Goal: Book appointment/travel/reservation

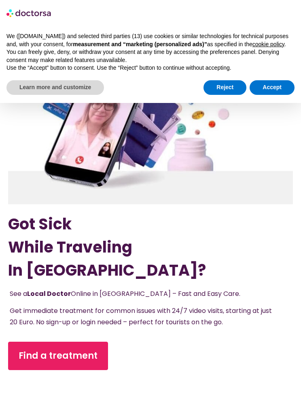
click at [61, 353] on span "Find a treatment" at bounding box center [58, 355] width 79 height 13
click at [51, 352] on span "Find a treatment" at bounding box center [58, 355] width 79 height 13
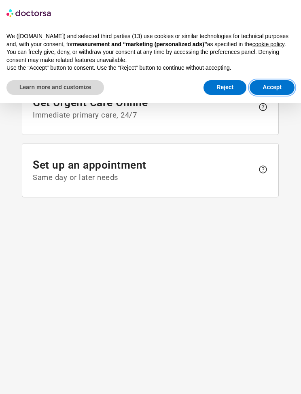
click at [278, 91] on button "Accept" at bounding box center [272, 87] width 45 height 15
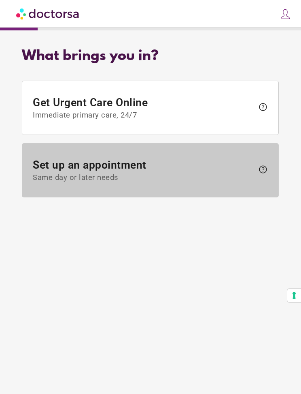
click at [255, 173] on span "help" at bounding box center [261, 170] width 14 height 13
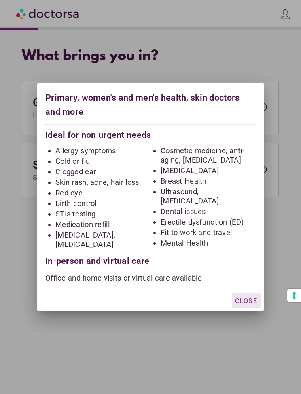
click at [250, 300] on span "Close" at bounding box center [246, 301] width 22 height 8
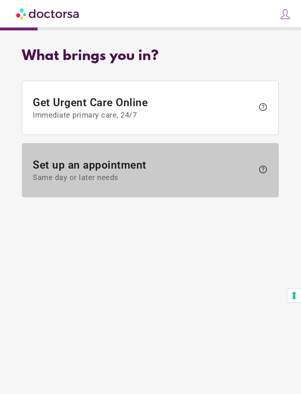
click at [262, 173] on span "help" at bounding box center [264, 170] width 10 height 10
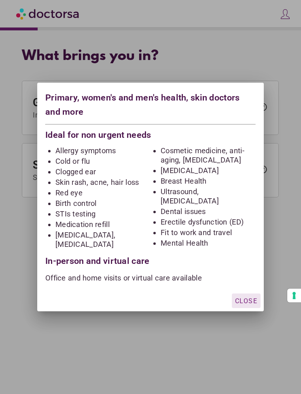
click at [251, 296] on div "button" at bounding box center [246, 300] width 29 height 15
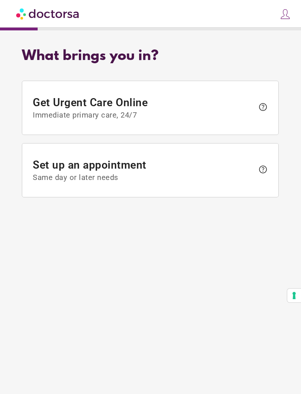
click at [298, 294] on button "Your consent preferences for tracking technologies" at bounding box center [295, 296] width 14 height 14
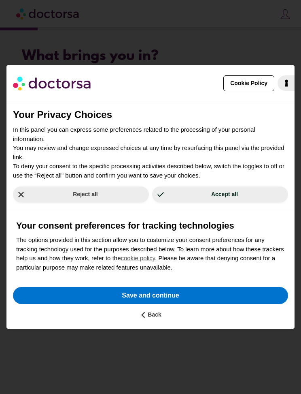
click at [193, 293] on button "Save and continue" at bounding box center [151, 295] width 276 height 17
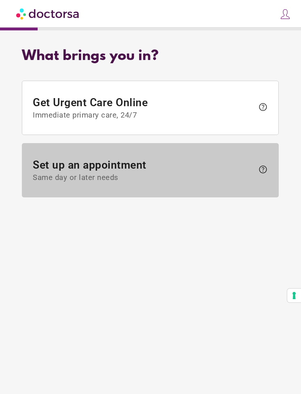
click at [264, 172] on span "help" at bounding box center [264, 170] width 10 height 10
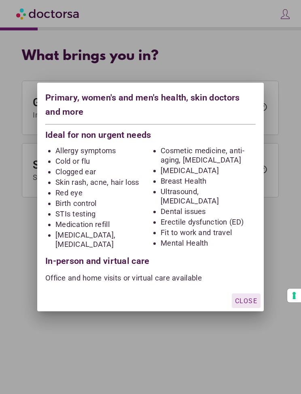
click at [86, 160] on li "Cold or flu" at bounding box center [103, 160] width 95 height 9
click at [81, 162] on li "Cold or flu" at bounding box center [103, 160] width 95 height 9
click at [76, 161] on li "Cold or flu" at bounding box center [103, 160] width 95 height 9
click at [125, 257] on div "In-person and virtual care" at bounding box center [150, 257] width 211 height 15
click at [124, 260] on div "In-person and virtual care" at bounding box center [150, 257] width 211 height 15
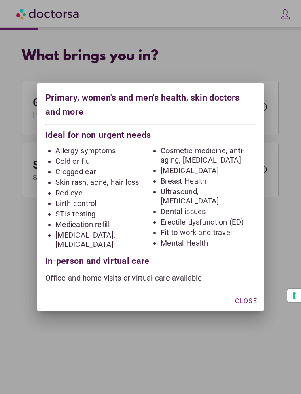
click at [257, 109] on div "Primary, women's and men's health, skin doctors and more Ideal for non urgent n…" at bounding box center [150, 186] width 227 height 207
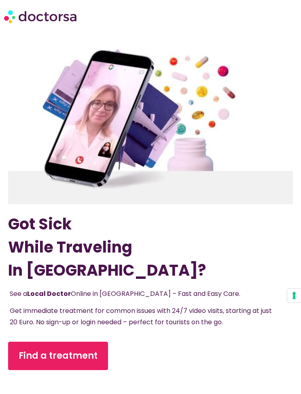
click at [77, 346] on link "Find a treatment" at bounding box center [58, 356] width 100 height 28
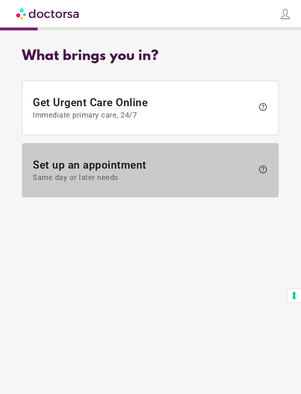
click at [268, 172] on span "help" at bounding box center [264, 170] width 10 height 10
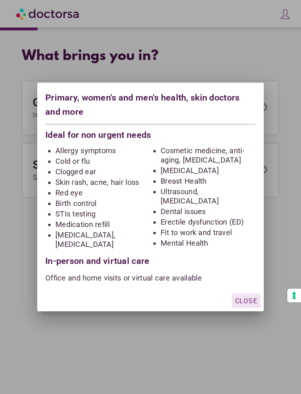
click at [260, 306] on div "button" at bounding box center [246, 300] width 29 height 15
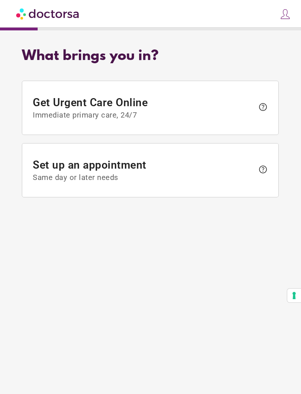
click at [267, 169] on span "help" at bounding box center [264, 170] width 10 height 10
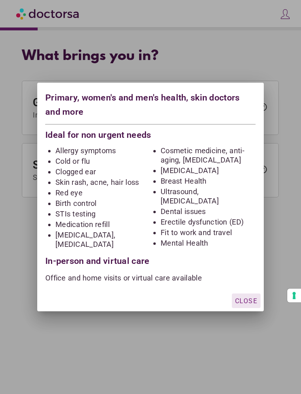
click at [162, 348] on div at bounding box center [150, 197] width 301 height 394
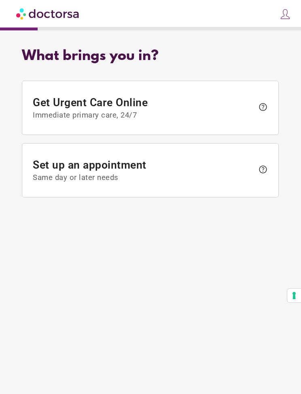
click at [36, 170] on span "Set up an appointment Same day or later needs" at bounding box center [144, 171] width 222 height 24
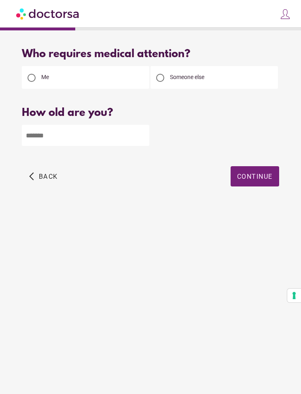
click at [37, 133] on input "number" at bounding box center [86, 135] width 128 height 21
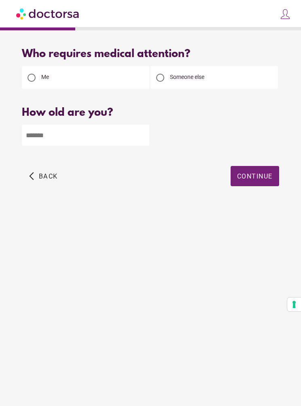
type input "**"
click at [265, 175] on span "Continue" at bounding box center [255, 177] width 36 height 8
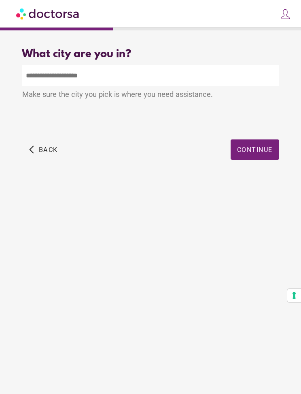
click at [37, 75] on input "text" at bounding box center [150, 75] width 257 height 21
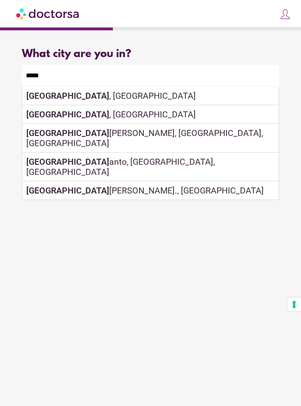
click at [81, 98] on div "Lagos , Portugal" at bounding box center [150, 96] width 256 height 19
type input "**********"
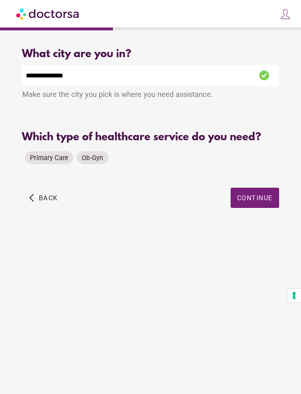
click at [46, 156] on span "Primary Care" at bounding box center [49, 158] width 38 height 8
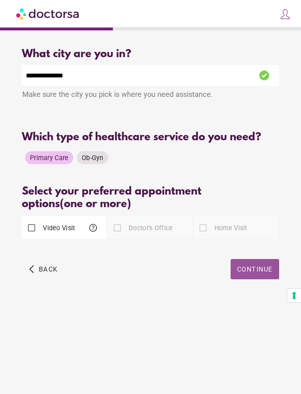
click at [261, 267] on span "Continue" at bounding box center [255, 269] width 36 height 8
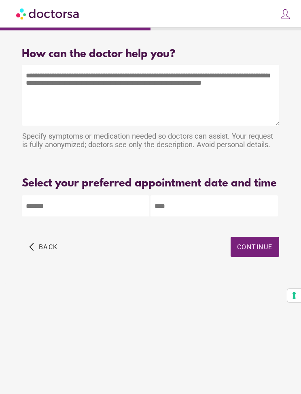
click at [30, 74] on textarea at bounding box center [150, 95] width 257 height 61
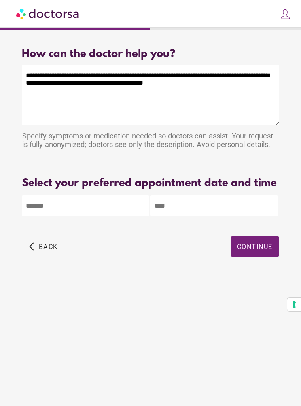
type textarea "**********"
click at [77, 222] on body "**********" at bounding box center [150, 203] width 301 height 406
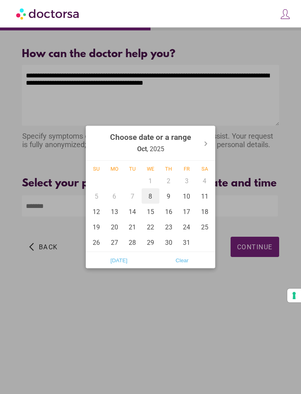
click at [151, 198] on div "8" at bounding box center [151, 195] width 18 height 15
type input "******"
click at [151, 315] on div at bounding box center [150, 197] width 301 height 394
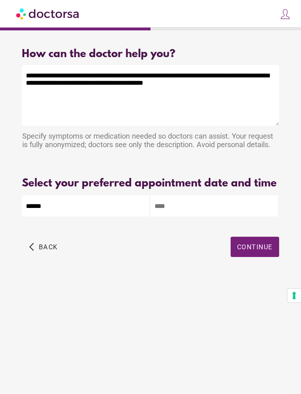
click at [185, 216] on input "text" at bounding box center [215, 205] width 128 height 21
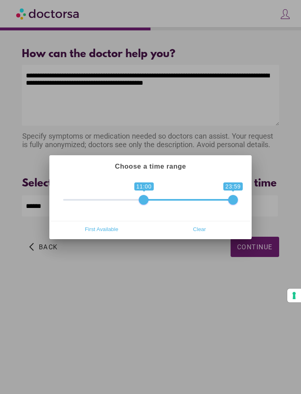
click at [255, 256] on div at bounding box center [150, 197] width 301 height 394
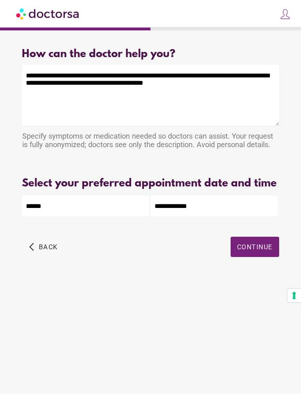
click at [207, 215] on input "**********" at bounding box center [215, 205] width 128 height 21
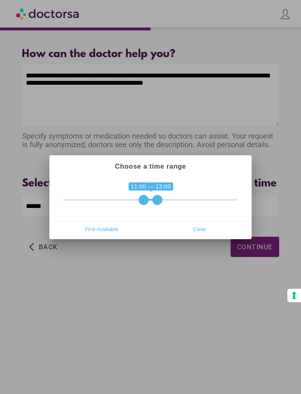
type input "**********"
click at [259, 263] on div at bounding box center [150, 197] width 301 height 394
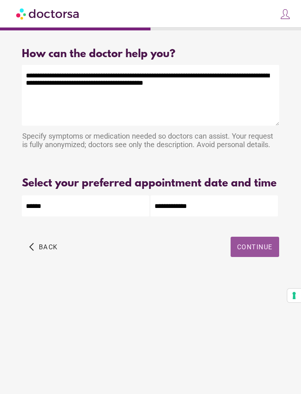
click at [266, 251] on span "Continue" at bounding box center [255, 247] width 36 height 8
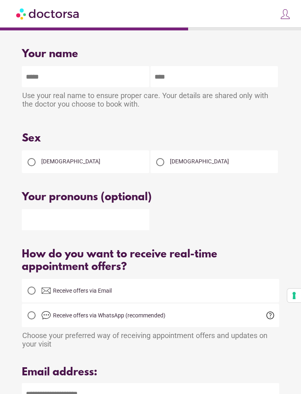
click at [88, 79] on input "text" at bounding box center [86, 76] width 128 height 21
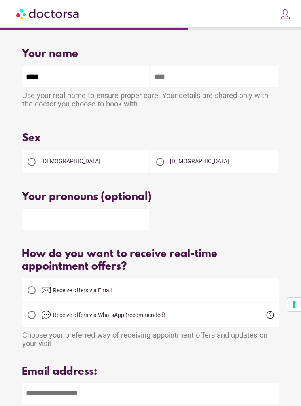
type input "*****"
click at [166, 78] on input "text" at bounding box center [215, 76] width 128 height 21
type input "******"
click at [38, 168] on div at bounding box center [32, 162] width 16 height 16
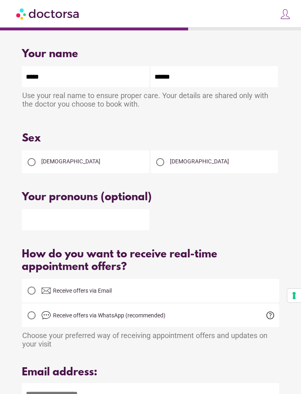
click at [56, 220] on input "text" at bounding box center [86, 219] width 128 height 21
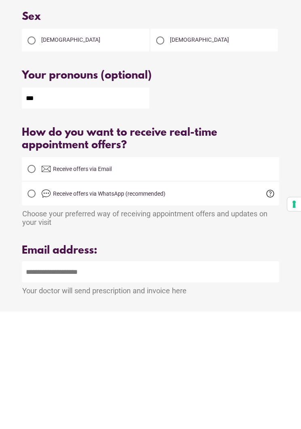
scroll to position [4, 0]
type input "***"
click at [34, 282] on div at bounding box center [32, 286] width 8 height 8
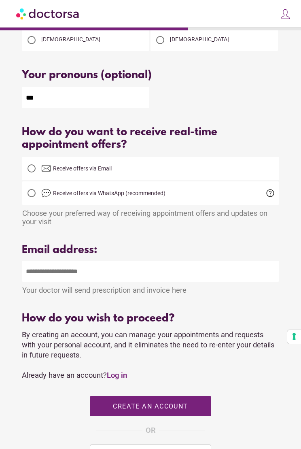
click at [33, 274] on input "email" at bounding box center [150, 271] width 257 height 21
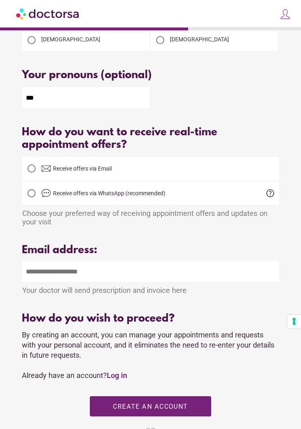
scroll to position [122, 0]
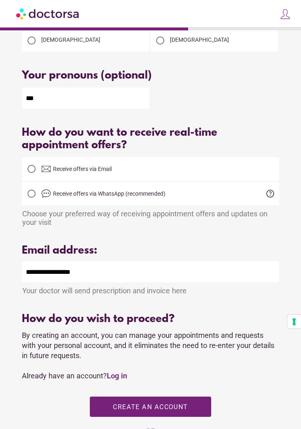
type input "**********"
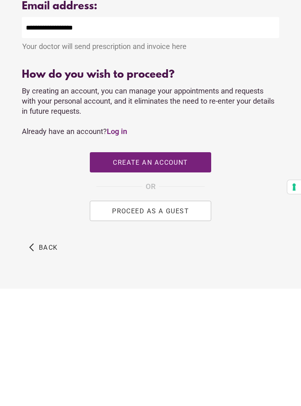
scroll to position [249, 0]
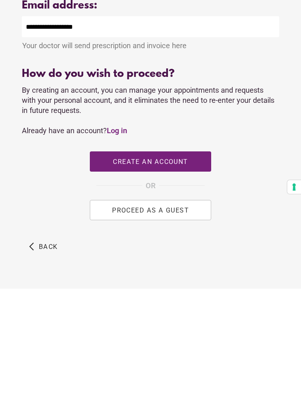
click at [168, 324] on span "PROCEED AS A GUEST" at bounding box center [150, 328] width 77 height 8
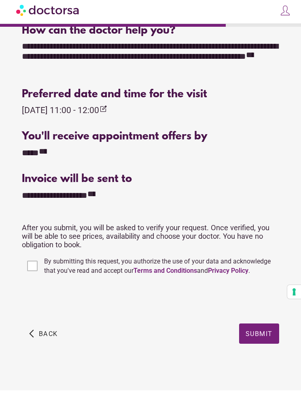
scroll to position [269, 0]
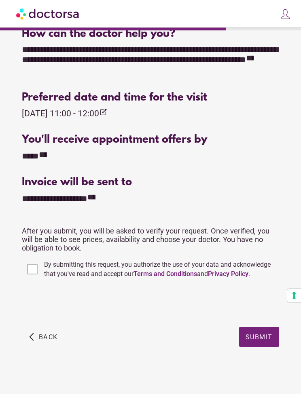
click at [266, 333] on span "Submit" at bounding box center [259, 337] width 27 height 8
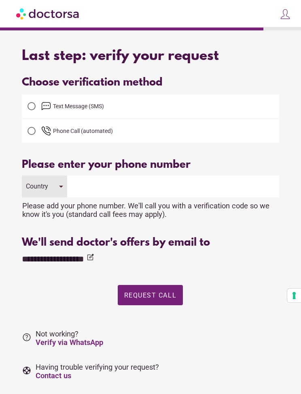
click at [37, 103] on div at bounding box center [32, 106] width 16 height 16
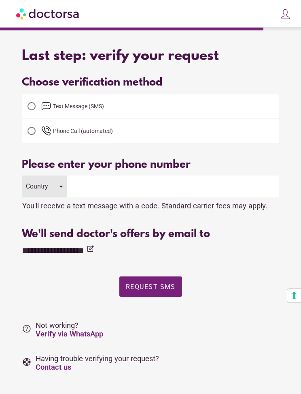
click at [63, 190] on div "Country" at bounding box center [44, 186] width 45 height 22
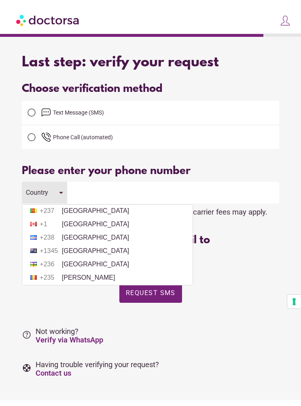
scroll to position [539, 0]
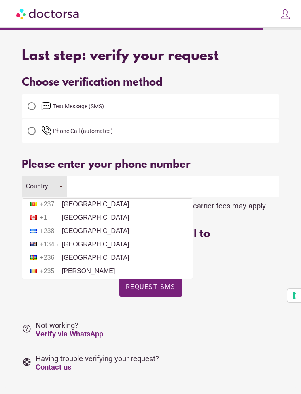
click at [46, 221] on span "+1" at bounding box center [50, 217] width 20 height 7
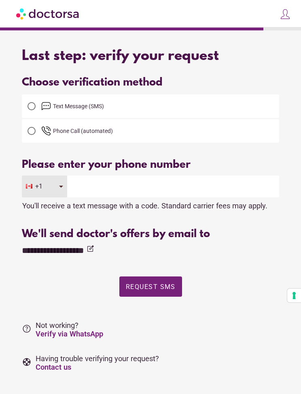
click at [98, 184] on input "tel" at bounding box center [173, 186] width 212 height 22
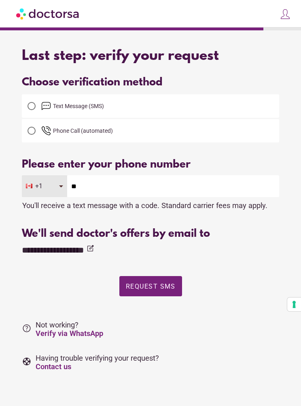
type input "*"
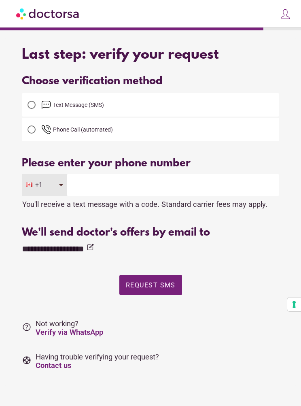
scroll to position [0, 0]
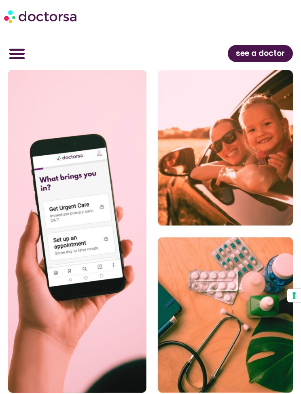
click at [19, 52] on icon "Menu Toggle" at bounding box center [17, 53] width 17 height 17
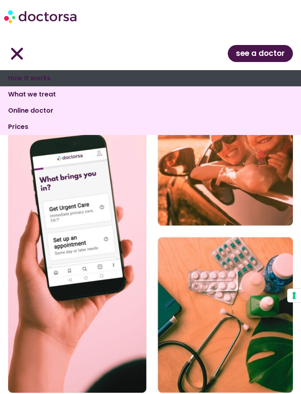
click at [43, 76] on link "How it works" at bounding box center [150, 78] width 301 height 16
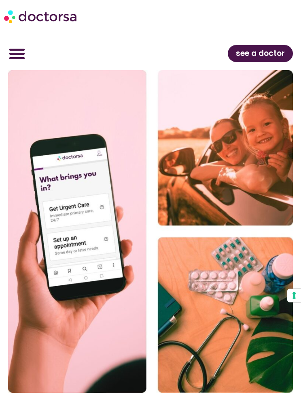
scroll to position [30, 0]
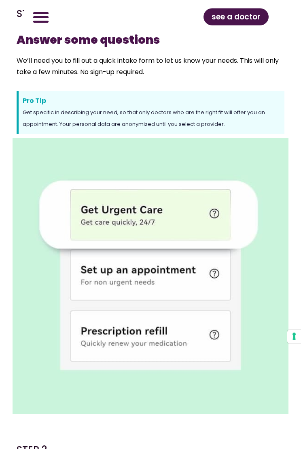
scroll to position [383, 0]
click at [174, 272] on img at bounding box center [151, 276] width 276 height 276
click at [145, 277] on img at bounding box center [151, 276] width 276 height 276
click at [130, 279] on img at bounding box center [151, 276] width 276 height 276
click at [141, 279] on img at bounding box center [151, 276] width 276 height 276
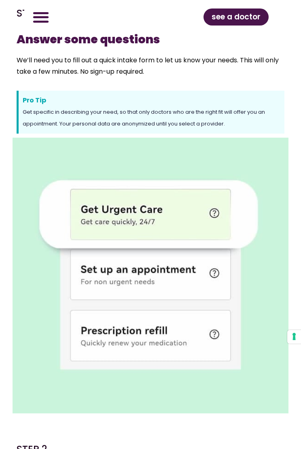
click at [146, 279] on img at bounding box center [151, 276] width 276 height 276
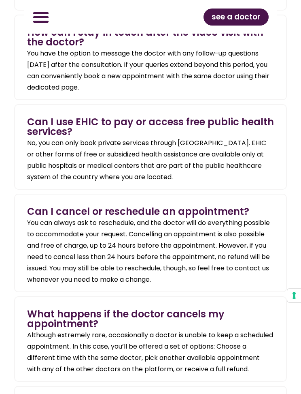
scroll to position [2146, 0]
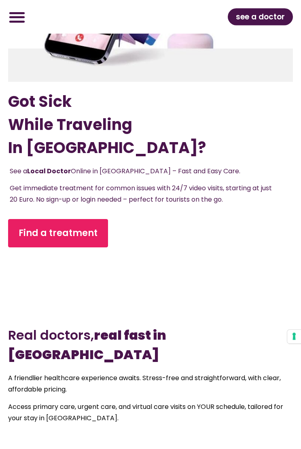
scroll to position [122, 0]
click at [80, 222] on link "Find a treatment" at bounding box center [58, 233] width 100 height 28
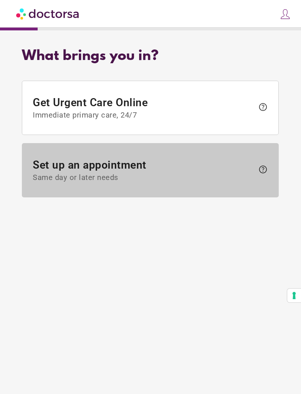
click at [197, 167] on span "Set up an appointment Same day or later needs" at bounding box center [144, 171] width 222 height 24
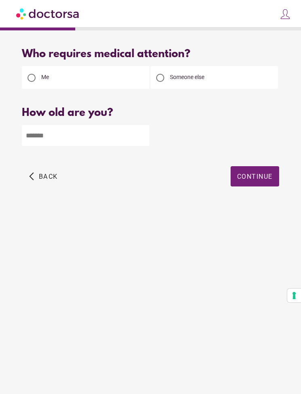
click at [50, 135] on input "number" at bounding box center [86, 135] width 128 height 21
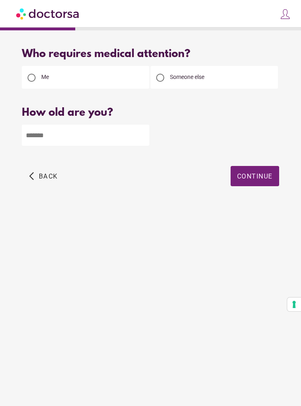
type input "**"
click at [256, 171] on span "button" at bounding box center [255, 176] width 49 height 20
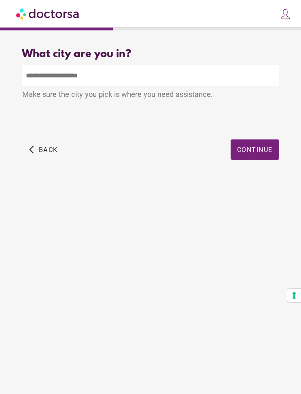
click at [39, 73] on input "text" at bounding box center [150, 75] width 257 height 21
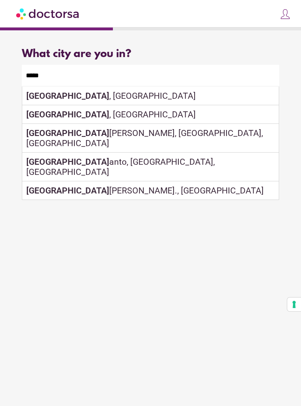
click at [73, 86] on input "*****" at bounding box center [150, 75] width 257 height 21
click at [77, 93] on div "Lagos , Portugal" at bounding box center [150, 96] width 256 height 19
type input "**********"
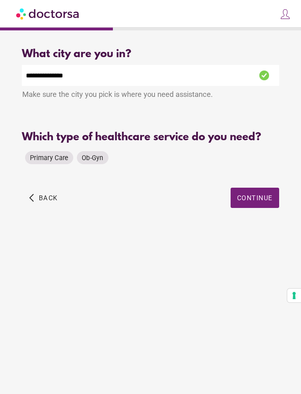
click at [56, 156] on span "Primary Care" at bounding box center [49, 158] width 38 height 8
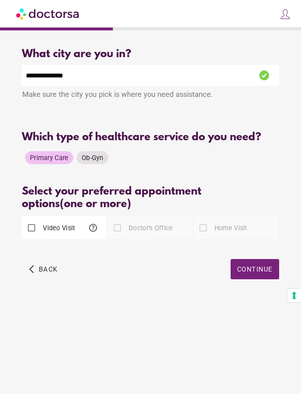
click at [259, 271] on span "Continue" at bounding box center [255, 269] width 36 height 8
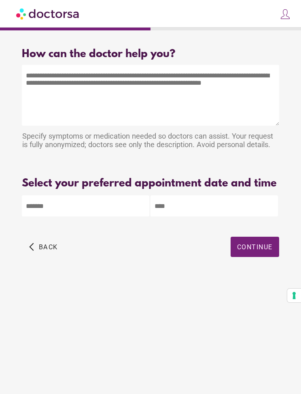
click at [36, 78] on textarea at bounding box center [150, 95] width 257 height 61
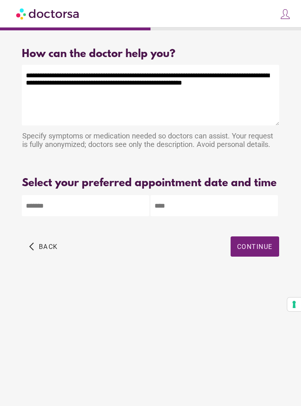
type textarea "**********"
click at [64, 216] on body "**********" at bounding box center [150, 203] width 301 height 406
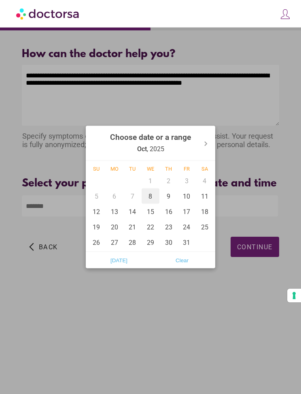
click at [150, 196] on div "8" at bounding box center [151, 195] width 18 height 15
type input "******"
click at [252, 259] on div at bounding box center [150, 197] width 301 height 394
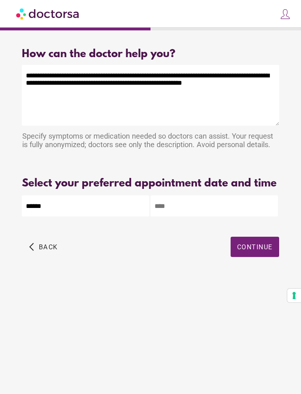
click at [173, 215] on input "text" at bounding box center [215, 205] width 128 height 21
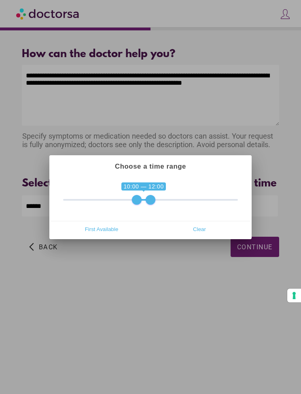
type input "**********"
click at [256, 256] on div at bounding box center [150, 197] width 301 height 394
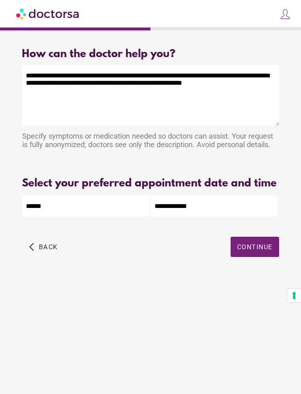
click at [257, 251] on span "Continue" at bounding box center [255, 247] width 36 height 8
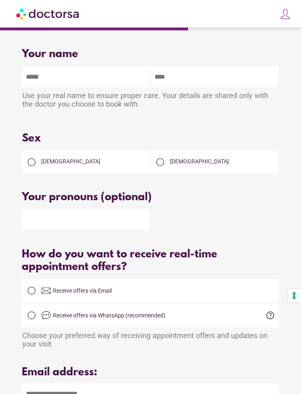
click at [59, 74] on input "text" at bounding box center [86, 76] width 128 height 21
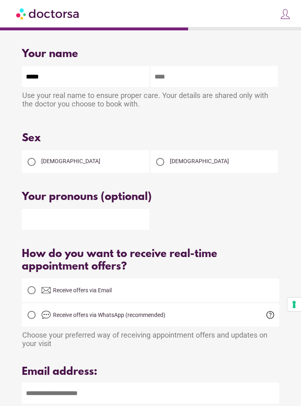
type input "*****"
click at [167, 77] on input "text" at bounding box center [215, 76] width 128 height 21
type input "******"
click at [32, 160] on div at bounding box center [32, 162] width 16 height 16
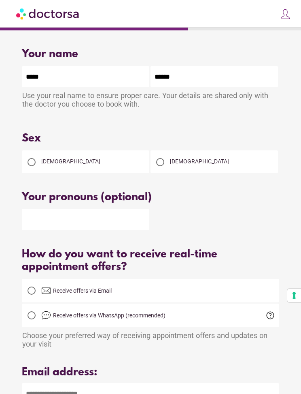
click at [56, 220] on input "text" at bounding box center [86, 219] width 128 height 21
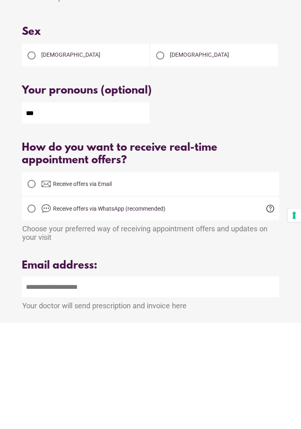
type input "***"
click at [32, 286] on div at bounding box center [32, 290] width 8 height 8
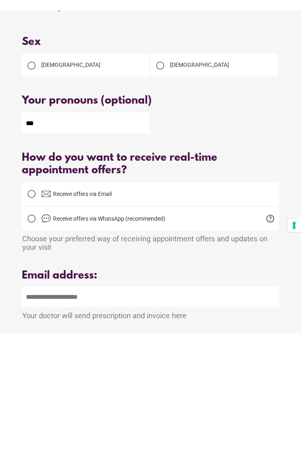
scroll to position [107, 0]
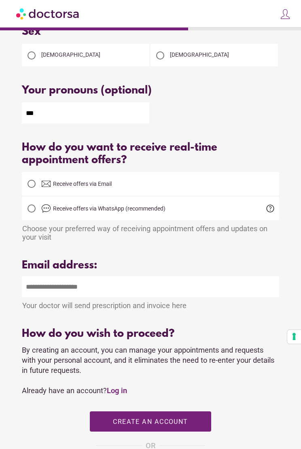
click at [32, 292] on input "email" at bounding box center [150, 286] width 257 height 21
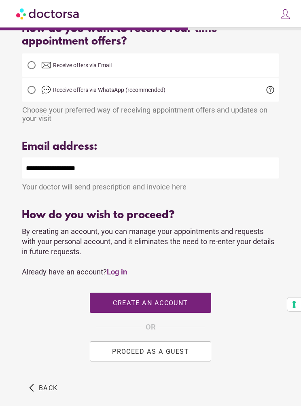
scroll to position [223, 0]
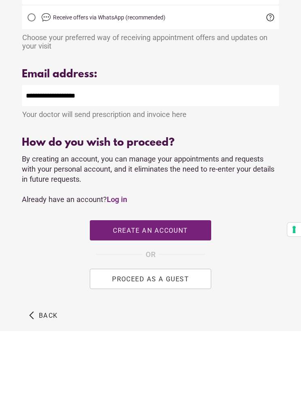
click at [241, 160] on input "**********" at bounding box center [150, 170] width 257 height 21
type input "**********"
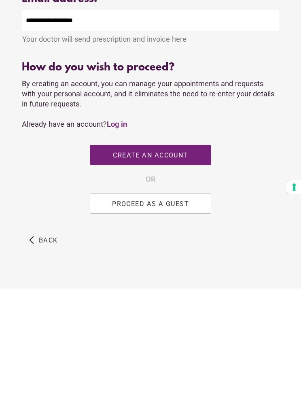
scroll to position [262, 0]
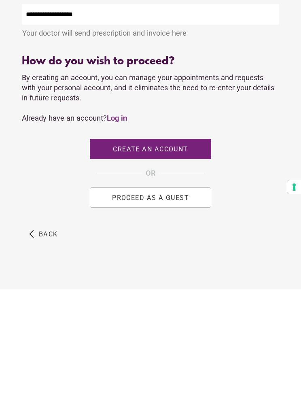
click at [175, 311] on span "PROCEED AS A GUEST" at bounding box center [150, 315] width 77 height 8
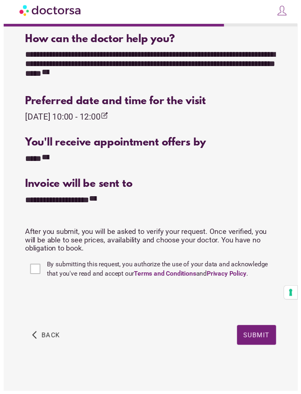
scroll to position [269, 0]
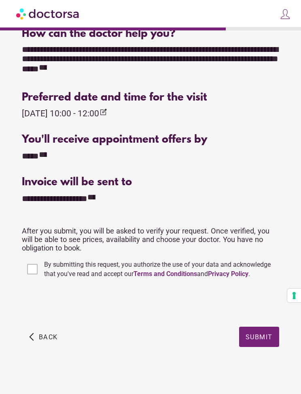
click at [261, 336] on span "Submit" at bounding box center [259, 337] width 27 height 8
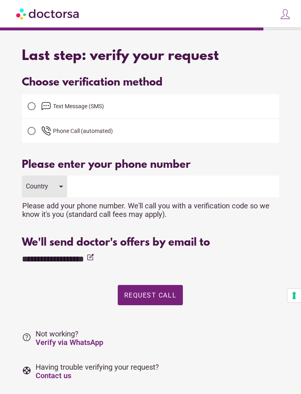
click at [64, 181] on div "Country" at bounding box center [44, 186] width 45 height 22
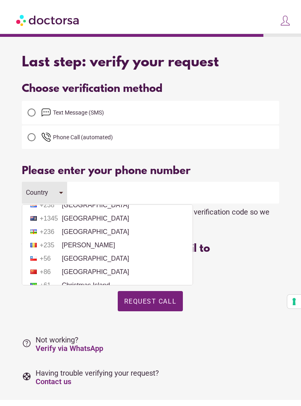
scroll to position [570, 0]
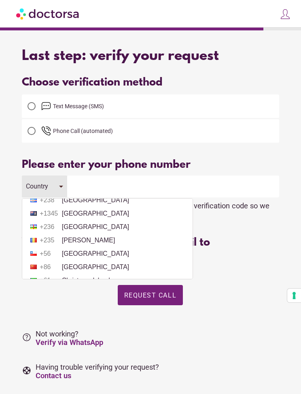
click at [80, 193] on li "+1 Canada" at bounding box center [107, 187] width 162 height 12
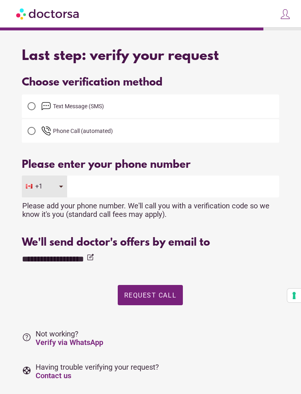
click at [96, 182] on input "tel" at bounding box center [173, 186] width 212 height 22
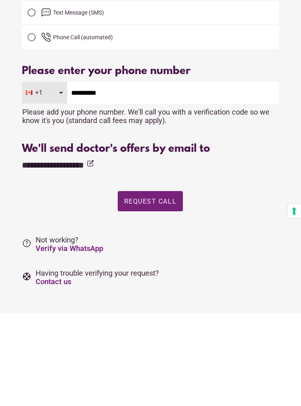
type input "**********"
click at [61, 175] on div "+1" at bounding box center [44, 186] width 45 height 22
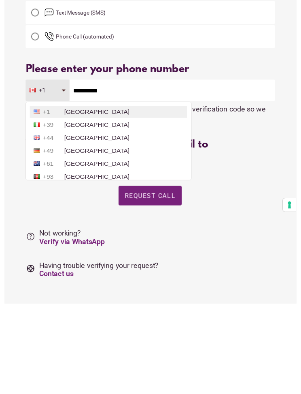
scroll to position [28, 0]
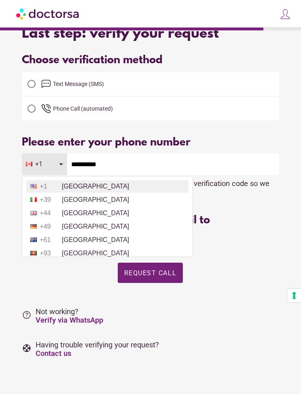
click at [176, 156] on input "**********" at bounding box center [173, 164] width 212 height 22
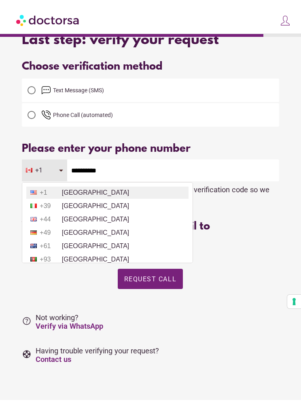
scroll to position [16, 0]
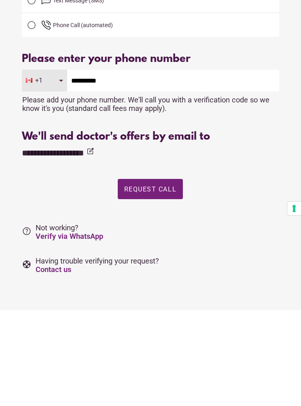
click at [254, 275] on div "Request Call Request SMS" at bounding box center [150, 291] width 257 height 32
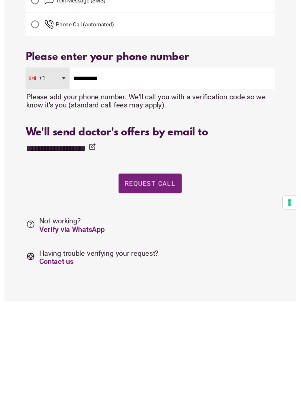
scroll to position [28, 0]
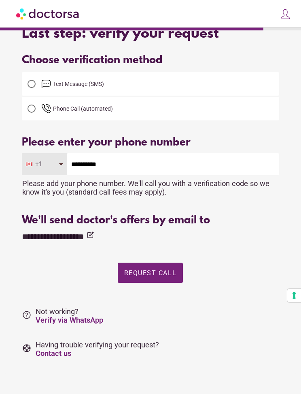
click at [107, 218] on div "We'll send doctor's offers by email to" at bounding box center [150, 220] width 257 height 13
click at [30, 80] on div at bounding box center [32, 84] width 8 height 8
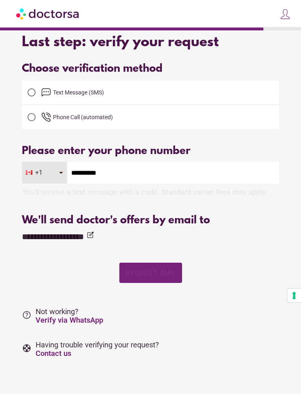
scroll to position [0, 0]
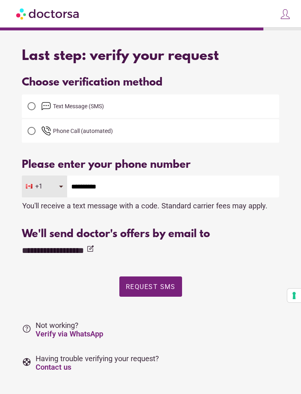
click at [159, 284] on span "Request SMS" at bounding box center [151, 287] width 50 height 8
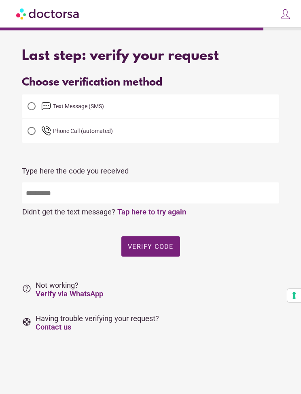
click at [31, 197] on input "text" at bounding box center [150, 192] width 257 height 21
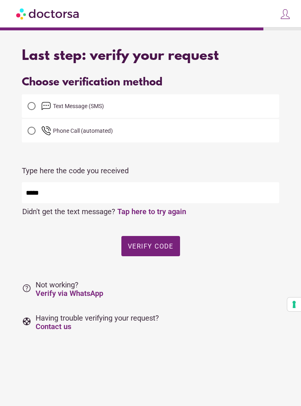
type input "*****"
click at [150, 240] on span "button" at bounding box center [151, 246] width 59 height 20
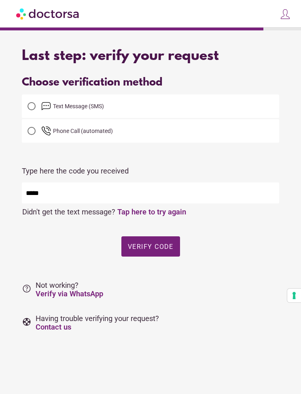
click at [158, 250] on span "Verify code" at bounding box center [151, 246] width 46 height 8
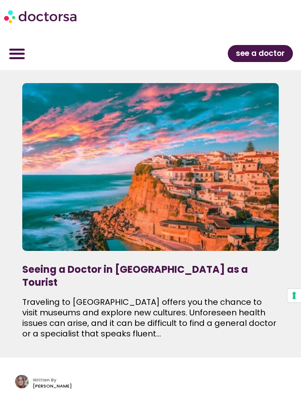
click at [276, 54] on span "see a doctor" at bounding box center [260, 53] width 49 height 13
